Goal: Entertainment & Leisure: Consume media (video, audio)

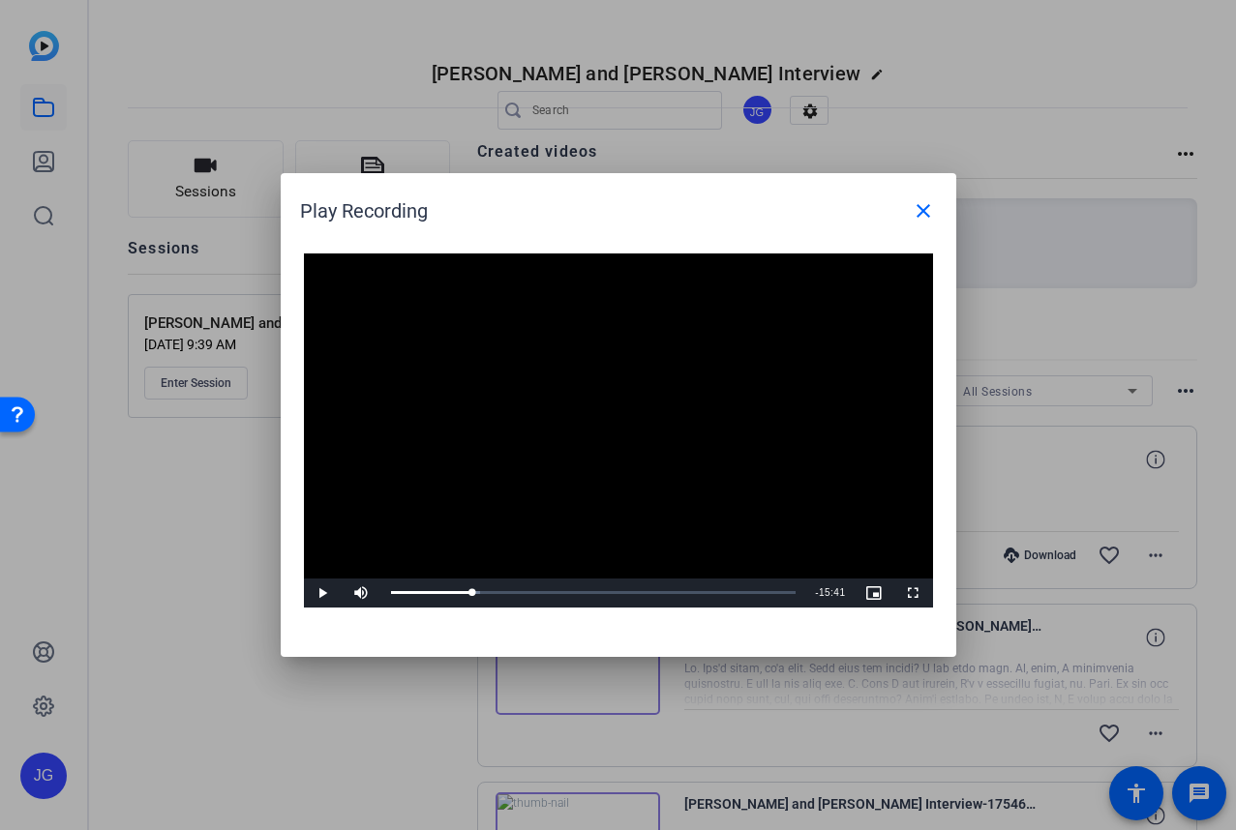
scroll to position [201, 0]
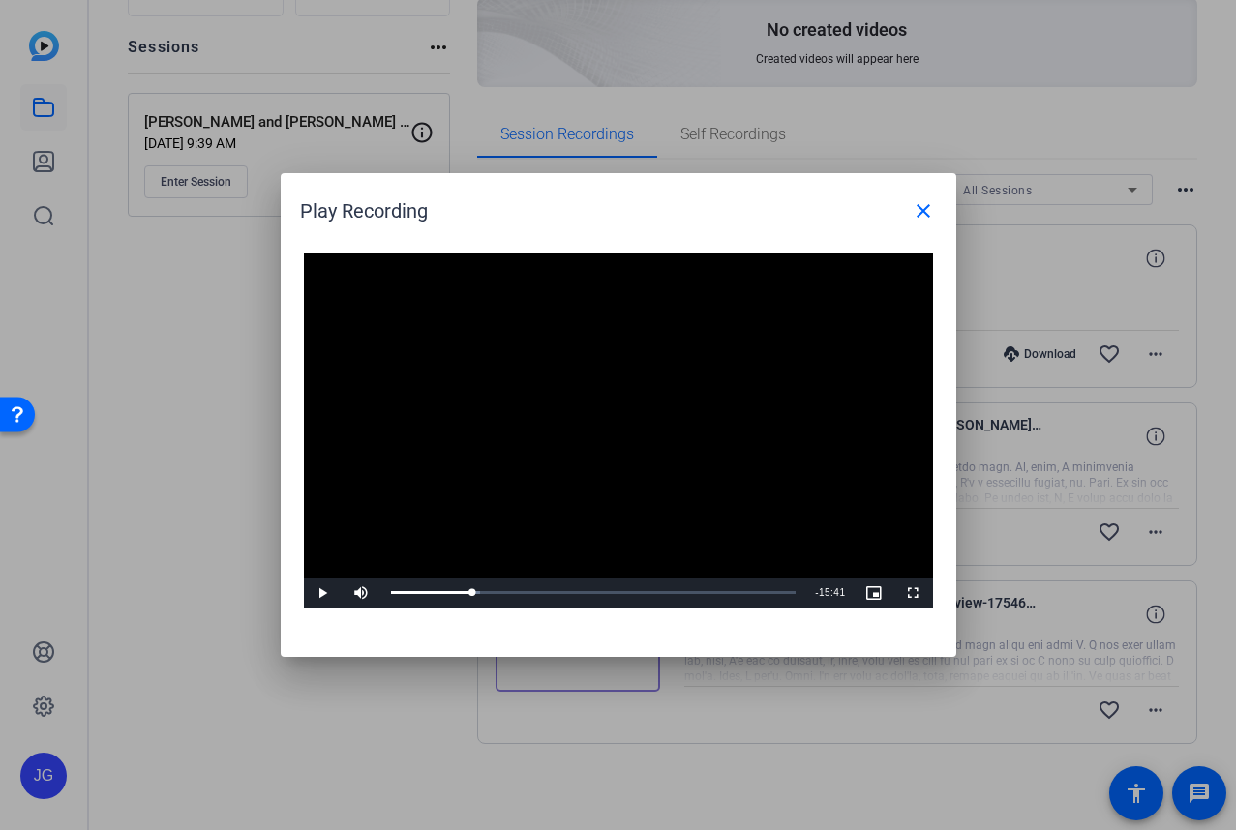
click at [605, 393] on video "Video Player" at bounding box center [618, 431] width 629 height 354
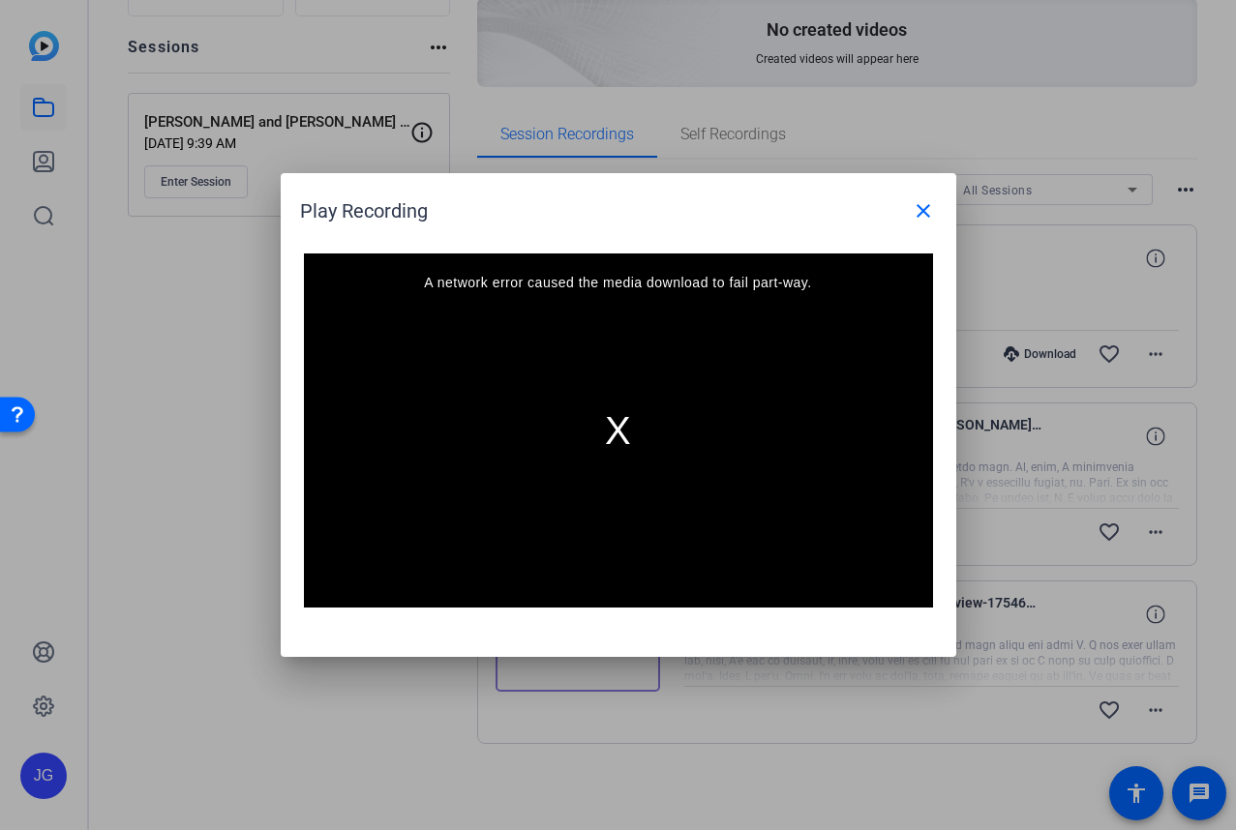
click at [602, 432] on div "A network error caused the media download to fail part-way." at bounding box center [618, 431] width 629 height 354
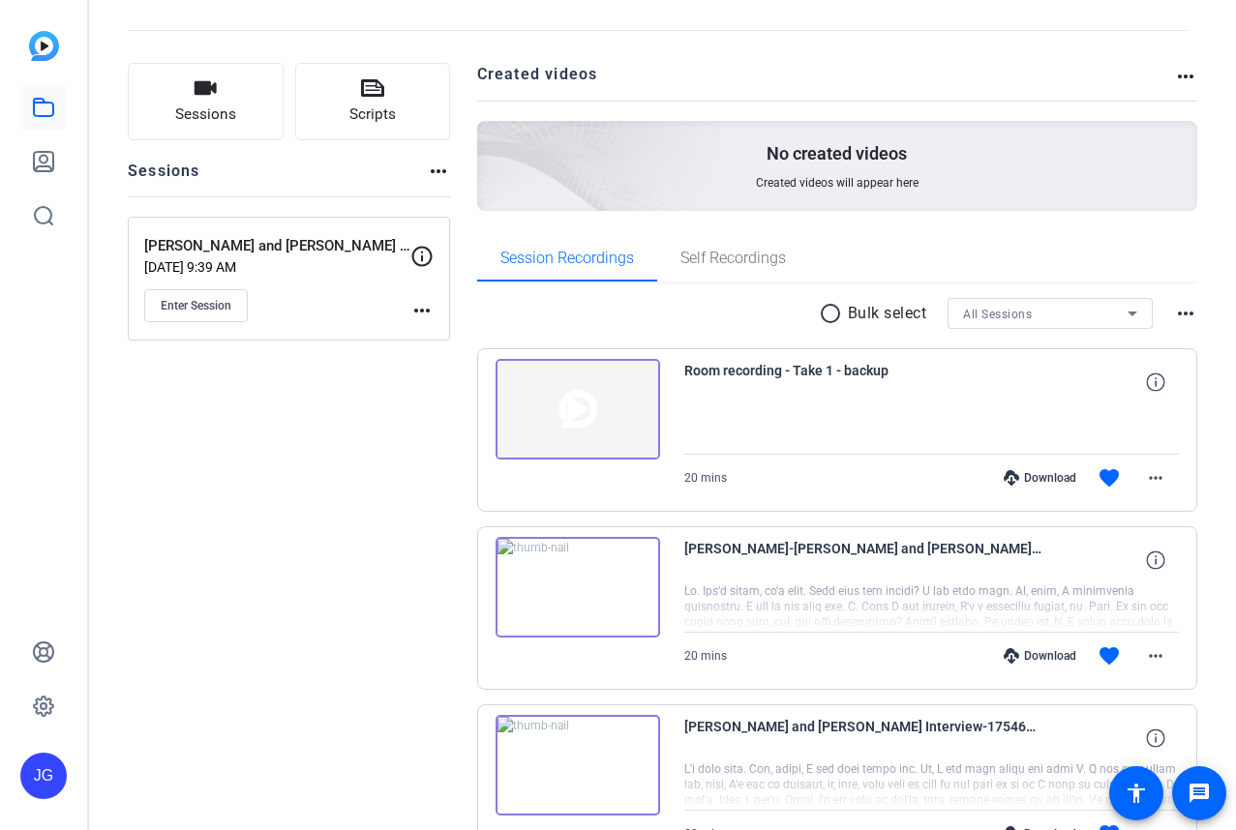
scroll to position [125, 0]
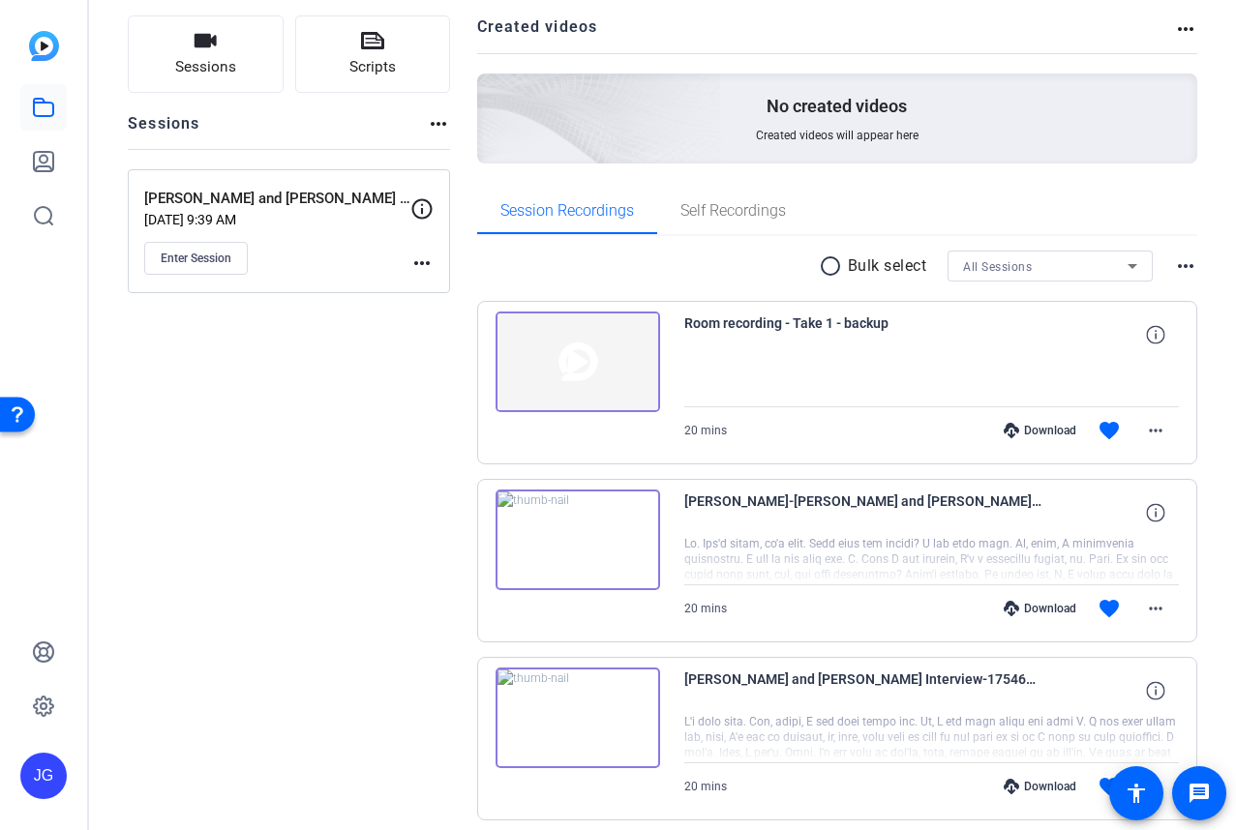
click at [575, 367] on img at bounding box center [578, 362] width 165 height 101
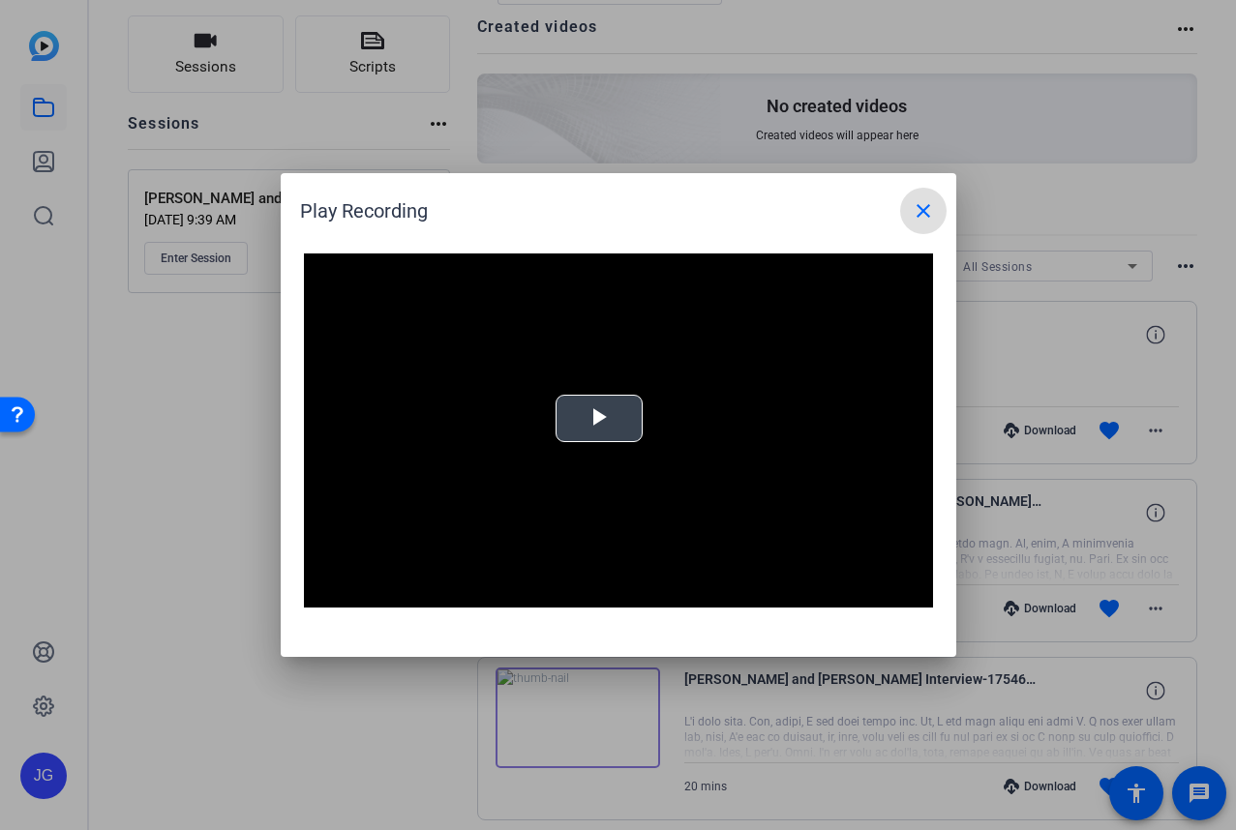
click at [602, 422] on div "Video Player is loading. Play Video Play Mute Current Time 0:00 / Duration 19:3…" at bounding box center [618, 431] width 629 height 354
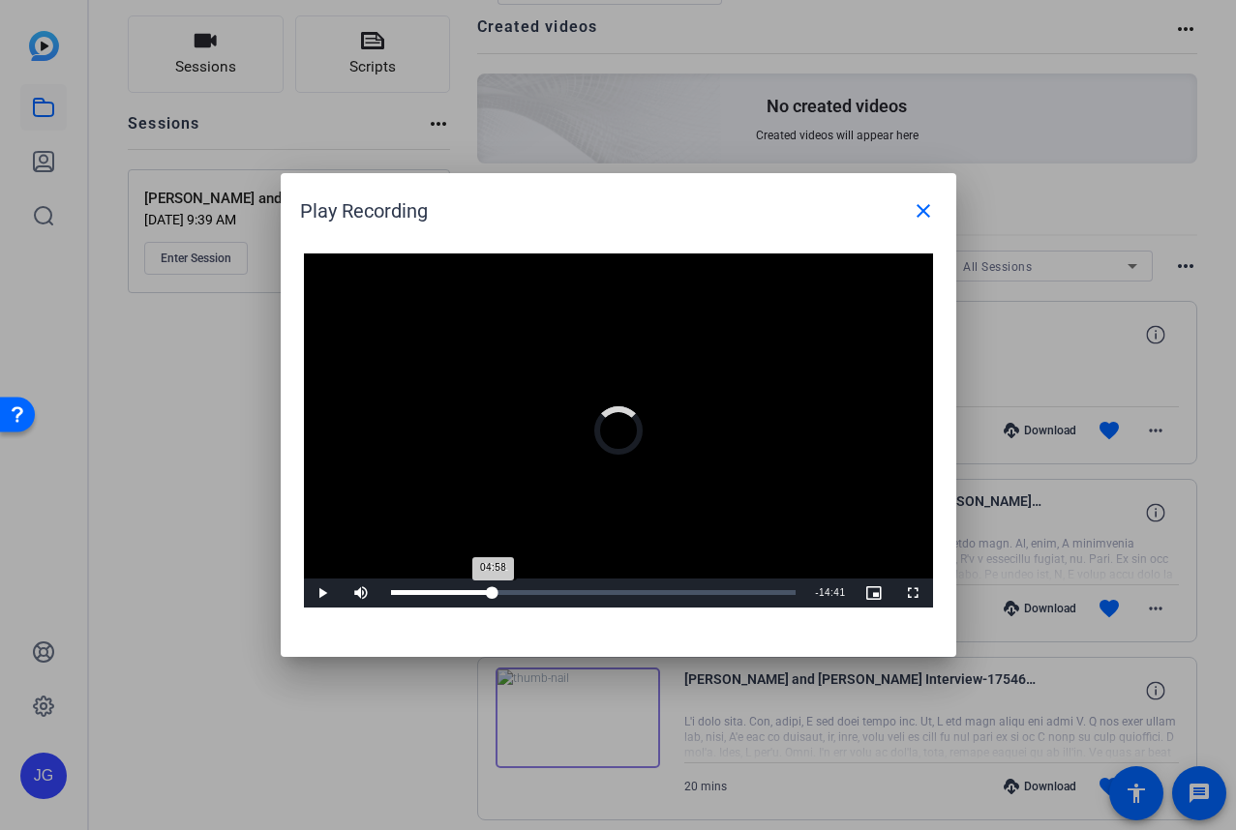
click at [493, 595] on div "Loaded : 1.72% 05:01 04:58" at bounding box center [593, 593] width 425 height 29
click at [558, 591] on div "Loaded : 41.72% 08:09 08:09" at bounding box center [594, 592] width 406 height 5
click at [601, 598] on div "Loaded : 55.08% 10:04 10:47" at bounding box center [596, 593] width 431 height 29
click at [562, 596] on div "Loaded : 55.10% 08:16 10:05" at bounding box center [596, 593] width 431 height 29
click at [574, 593] on div "Loaded : 55.10% 08:54 08:54" at bounding box center [594, 592] width 406 height 5
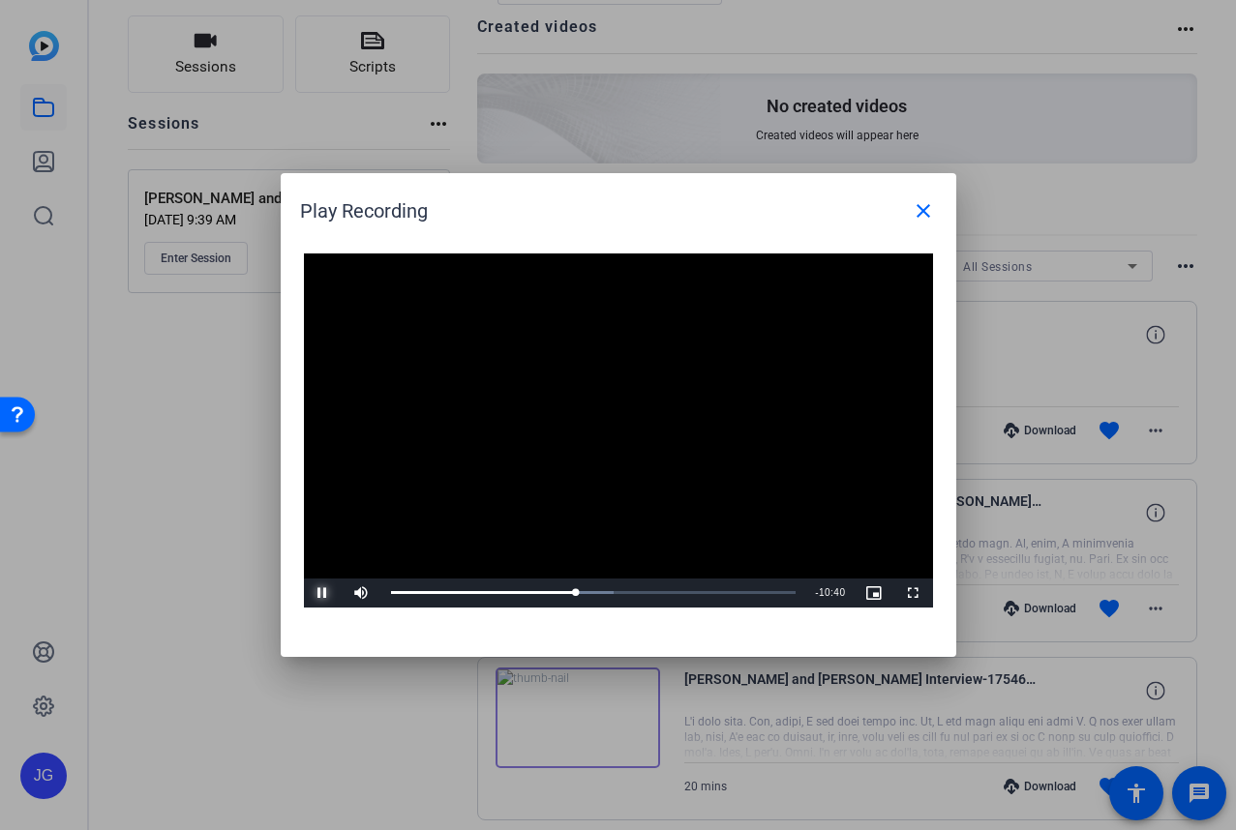
click at [320, 593] on span "Video Player" at bounding box center [323, 593] width 39 height 0
click at [585, 592] on div "Loaded : 55.10% 09:25 08:59" at bounding box center [594, 592] width 406 height 5
click at [317, 593] on span "Video Player" at bounding box center [323, 593] width 39 height 0
click at [320, 593] on span "Video Player" at bounding box center [323, 593] width 39 height 0
click at [611, 497] on video "Video Player" at bounding box center [618, 431] width 629 height 354
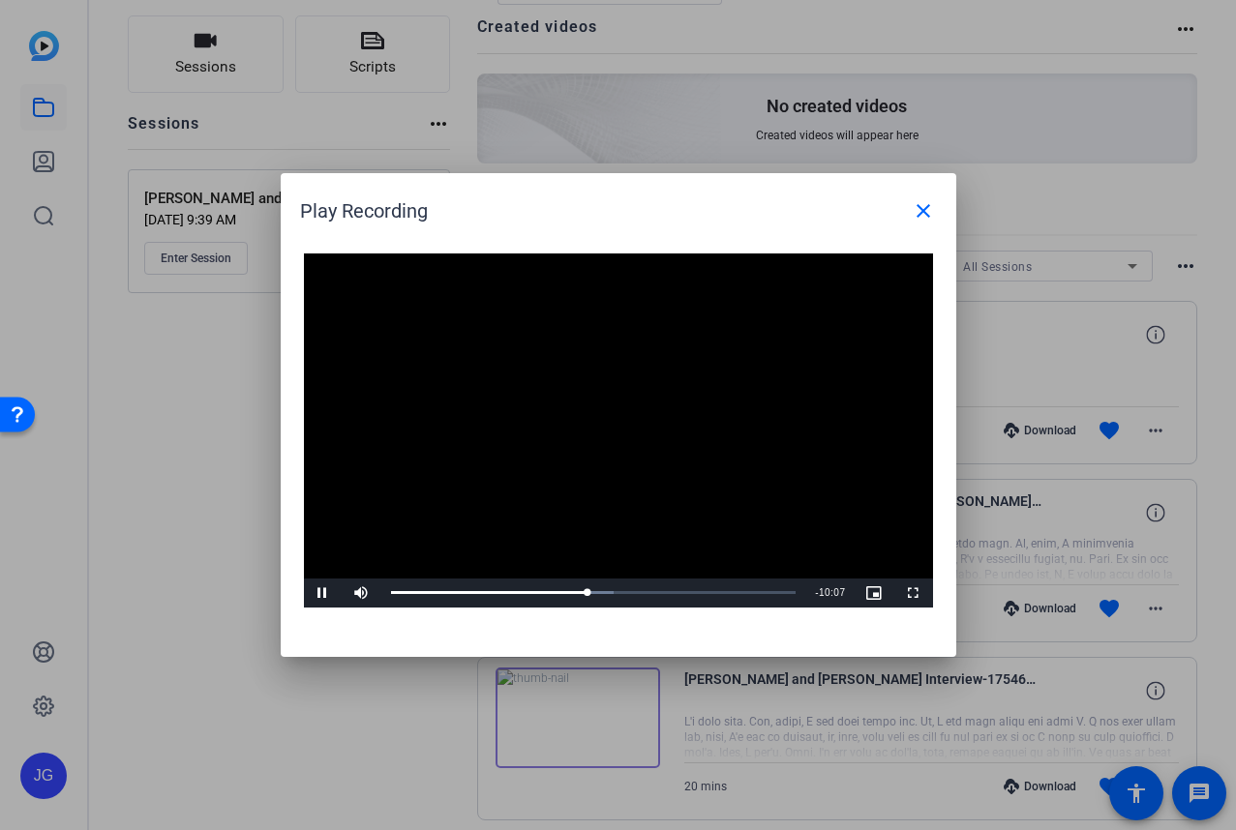
click at [607, 472] on video "Video Player" at bounding box center [618, 431] width 629 height 354
